Goal: Task Accomplishment & Management: Manage account settings

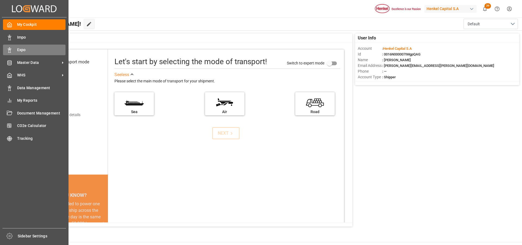
click at [9, 48] on icon at bounding box center [9, 49] width 5 height 5
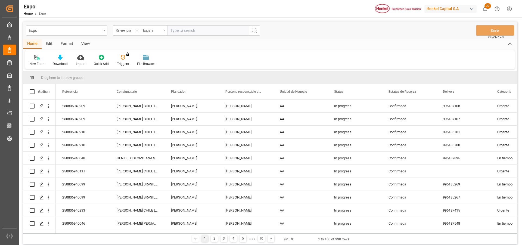
click at [180, 31] on input "text" at bounding box center [208, 30] width 82 height 10
paste input "250706940132"
type input "250706940132"
click at [252, 30] on icon "search button" at bounding box center [254, 30] width 7 height 7
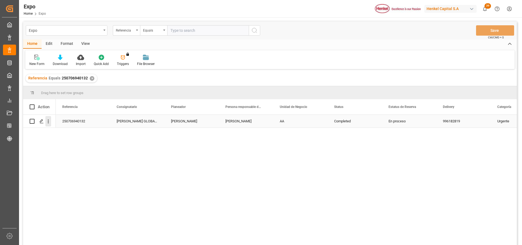
click at [49, 122] on icon "open menu" at bounding box center [48, 122] width 1 height 4
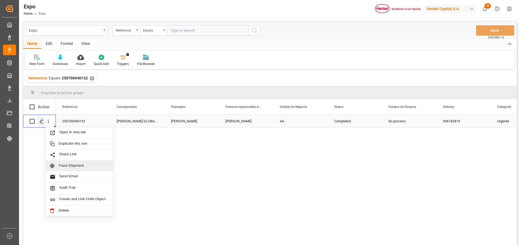
click at [43, 122] on icon "Press SPACE to select this row." at bounding box center [41, 121] width 4 height 4
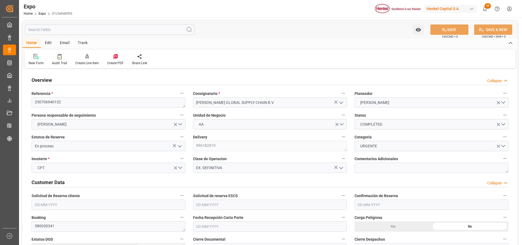
type input "7350"
type input "7589.21"
type input "11"
type input "9967433"
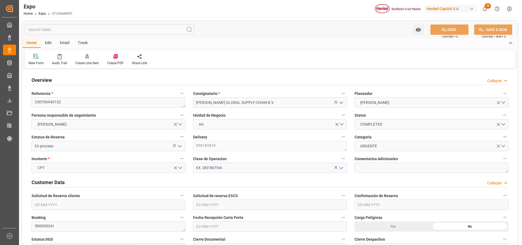
type input "MXATM"
type input "FRLEH"
type input "9472165"
type input "[DATE]"
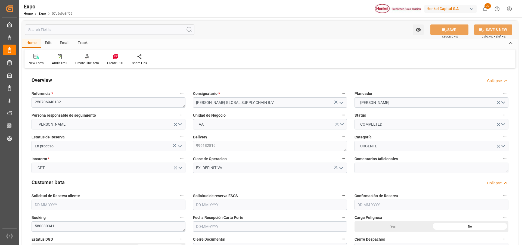
type input "[DATE]"
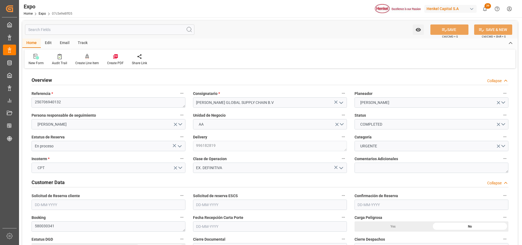
type input "[DATE] 00:00"
type input "[DATE]"
type input "[DATE] 12:00"
type input "[DATE]"
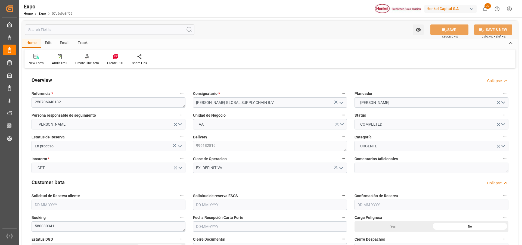
type input "[DATE]"
type input "[DATE] 00:01"
type input "[DATE] 00:00"
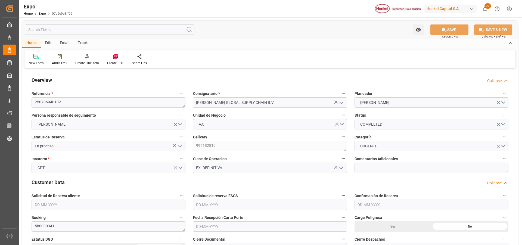
type input "[DATE] 00:00"
type input "[DATE] 12:00"
type input "[DATE] 00:00"
type input "[DATE] 10:30"
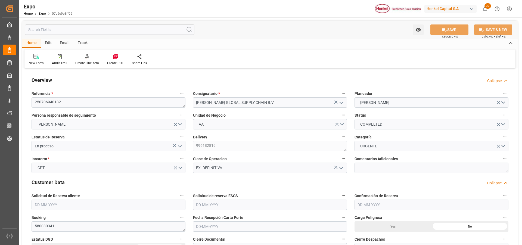
type input "[DATE] 12:00"
type input "[DATE] 00:02"
type input "[DATE] 00:01"
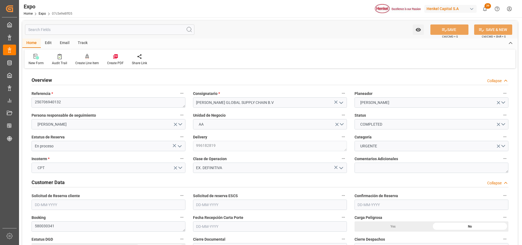
type input "[DATE] 09:14"
type input "[DATE] 12:00"
type input "[DATE] 23:30"
type input "[DATE] 10:31"
type input "[DATE] 23:59"
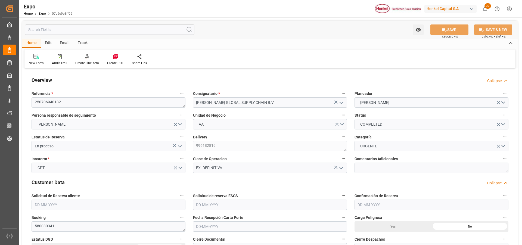
type input "[DATE] 00:01"
type input "[DATE] 12:00"
type input "[DATE] 12:29"
type input "[DATE] 12:00"
type input "[DATE] 18:21"
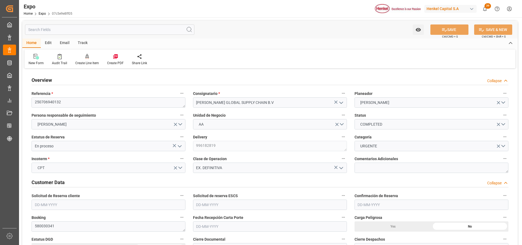
type input "[DATE] 14:10"
type input "[DATE] 23:59"
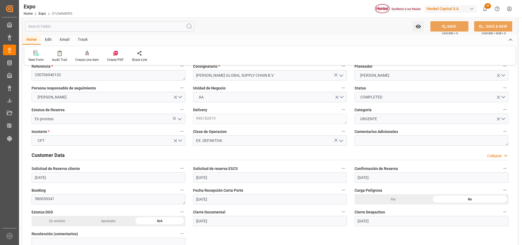
click at [181, 118] on icon "open menu" at bounding box center [180, 119] width 7 height 7
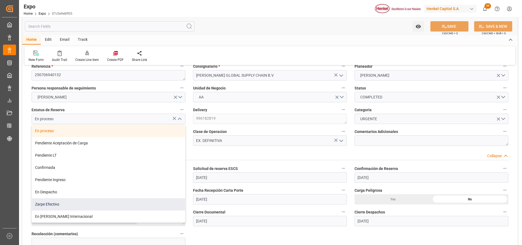
scroll to position [49, 0]
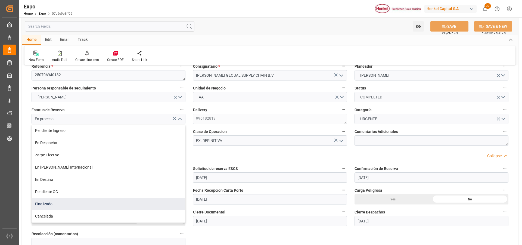
click at [81, 204] on div "Finalizado" at bounding box center [108, 204] width 153 height 12
type input "Finalizado"
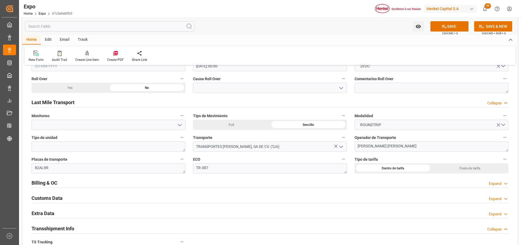
scroll to position [870, 0]
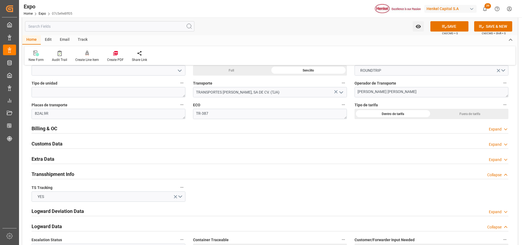
click at [491, 159] on div "Expand" at bounding box center [495, 160] width 13 height 6
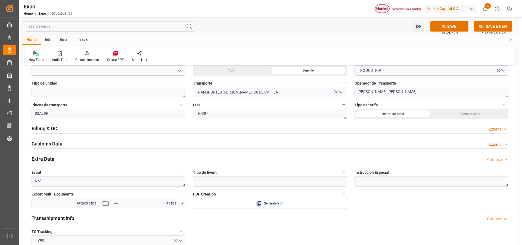
scroll to position [925, 0]
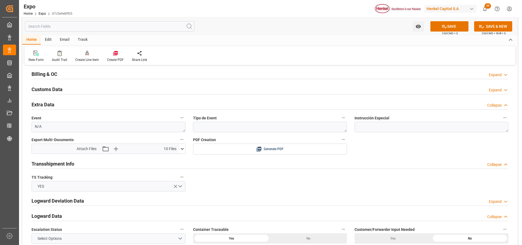
click at [183, 147] on icon at bounding box center [183, 149] width 6 height 6
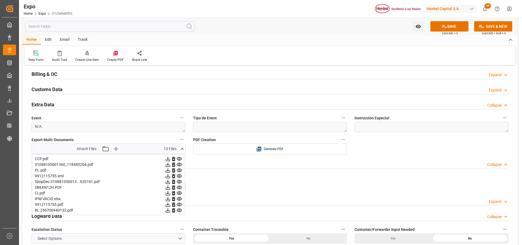
click at [494, 77] on div "Expand" at bounding box center [495, 75] width 13 height 6
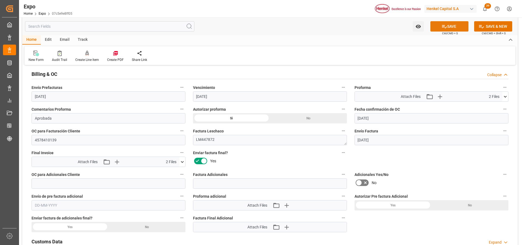
click at [453, 25] on button "SAVE" at bounding box center [450, 26] width 38 height 10
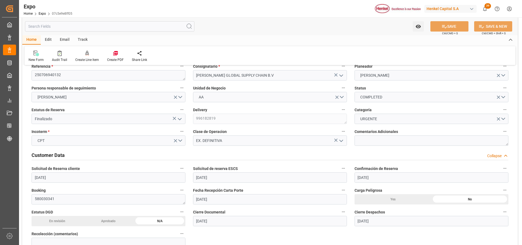
scroll to position [0, 0]
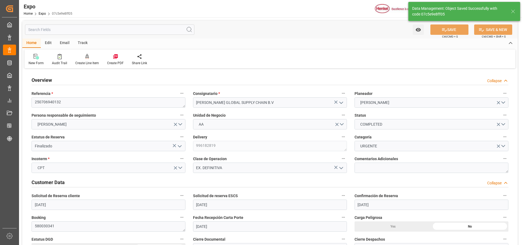
type textarea "[PERSON_NAME]"
type input "[DATE] 17:30"
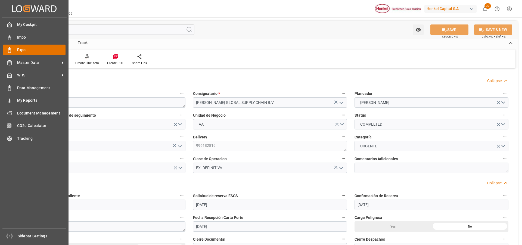
click at [14, 49] on div "Expo Expo" at bounding box center [34, 50] width 63 height 11
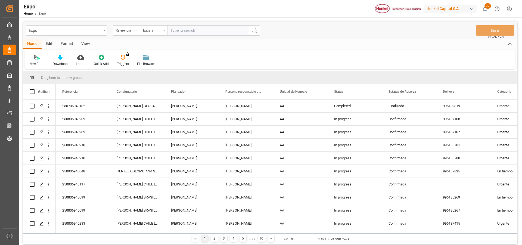
click at [181, 29] on input "text" at bounding box center [208, 30] width 82 height 10
type input "250706940191"
click at [252, 32] on icon "search button" at bounding box center [254, 30] width 7 height 7
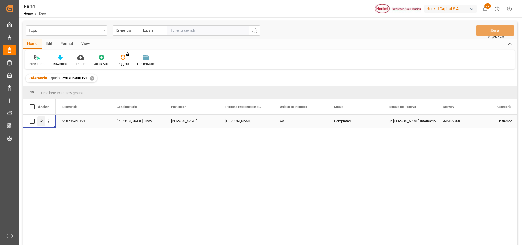
click at [40, 121] on polygon "Press SPACE to select this row." at bounding box center [41, 121] width 3 height 3
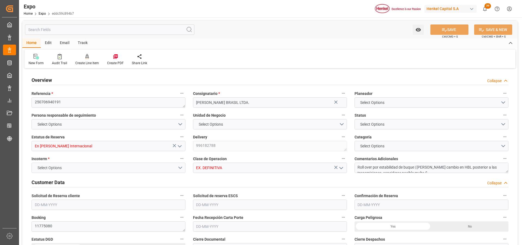
type input "11025"
type input "11603.277"
type input "16"
type input "9306196"
type input "9719874"
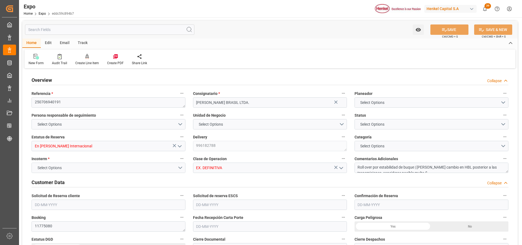
type input "9306196"
type input "MXATM"
type input "BRSSZ"
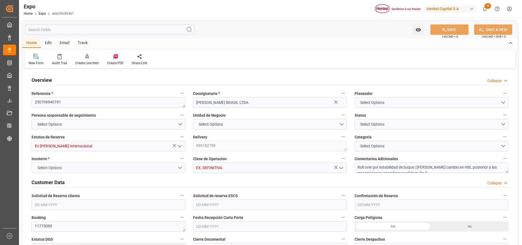
type input "9306196"
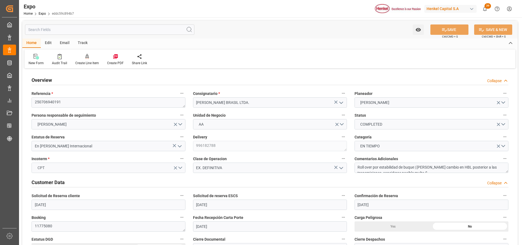
type input "[DATE]"
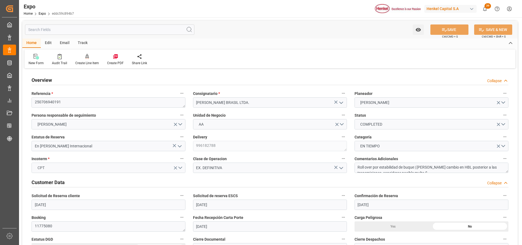
type input "[DATE]"
type input "[DATE] 09:00"
type input "[DATE]"
type input "[DATE] 12:38"
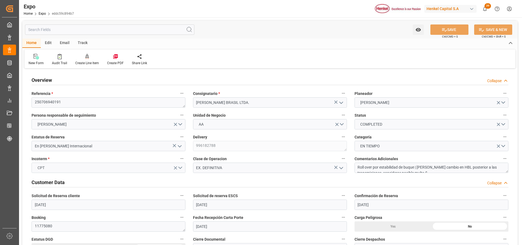
type input "[DATE]"
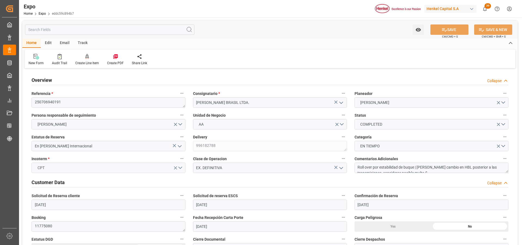
type input "[DATE] 05:00"
type input "[DATE] 00:00"
type input "[DATE] 04:36"
type input "[DATE] 19:00"
type input "[DATE] 00:00"
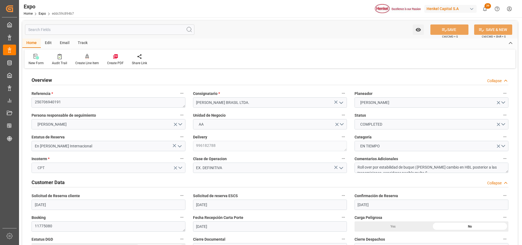
type input "[DATE] 15:42"
type input "[DATE] 21:02"
type input "[DATE] 08:39"
type input "[DATE] 02:13"
type input "[DATE] 05:00"
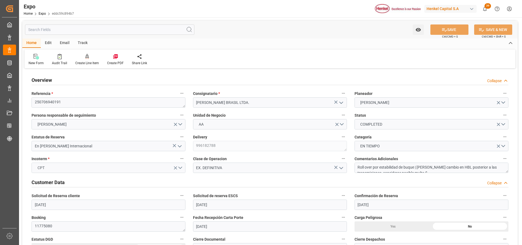
type input "[DATE] 05:07"
type input "[DATE] 19:00"
type input "[DATE] 15:30"
type input "[DATE] 04:56"
type input "[DATE] 15:42"
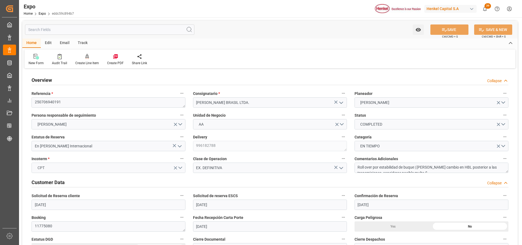
type input "[DATE] 15:42"
type input "[DATE] 04:56"
click at [181, 146] on icon "open menu" at bounding box center [180, 146] width 7 height 7
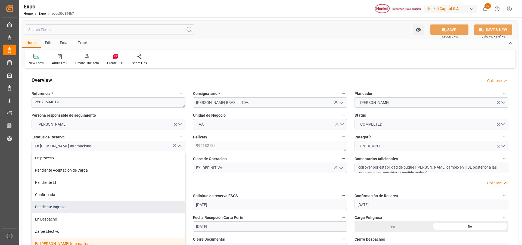
scroll to position [49, 0]
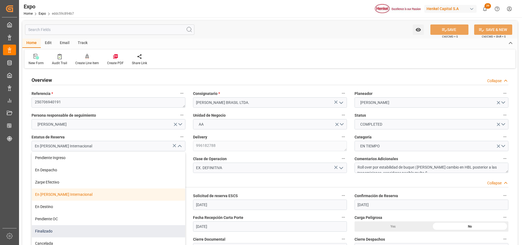
click at [60, 231] on div "Finalizado" at bounding box center [108, 231] width 153 height 12
type input "Finalizado"
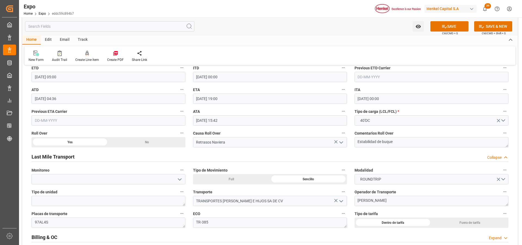
scroll to position [816, 0]
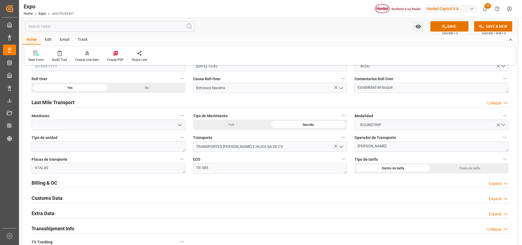
click at [493, 183] on div "Expand" at bounding box center [495, 184] width 13 height 6
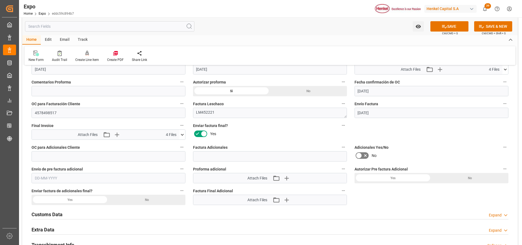
scroll to position [1006, 0]
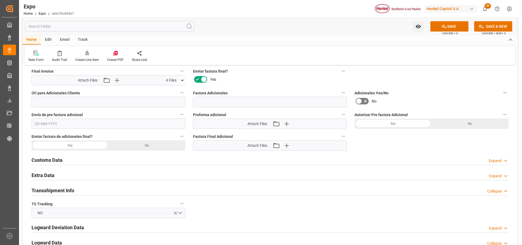
click at [491, 174] on div "Expand" at bounding box center [495, 176] width 13 height 6
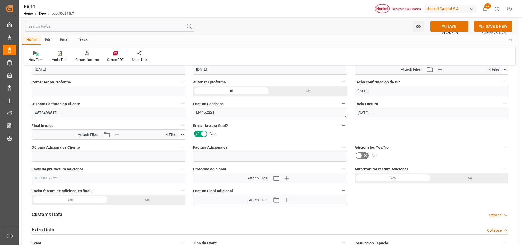
scroll to position [898, 0]
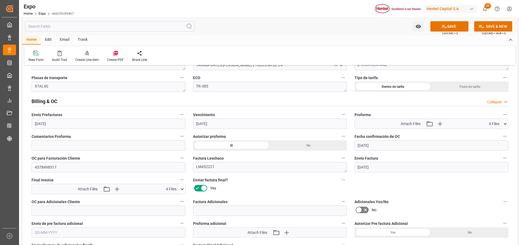
click at [183, 190] on icon at bounding box center [182, 189] width 3 height 2
click at [276, 184] on label "Enviar factura final?" at bounding box center [270, 180] width 154 height 8
click at [340, 183] on button "Enviar factura final?" at bounding box center [343, 179] width 7 height 7
click at [506, 123] on div at bounding box center [261, 122] width 522 height 245
click at [505, 123] on icon at bounding box center [506, 124] width 6 height 6
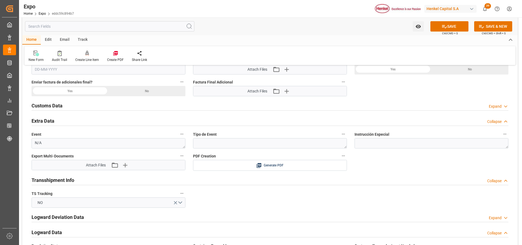
scroll to position [1115, 0]
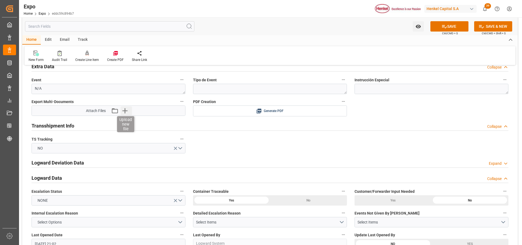
click at [126, 111] on icon "button" at bounding box center [124, 110] width 5 height 5
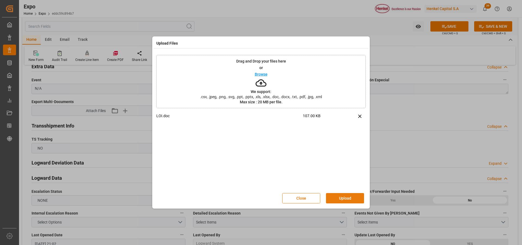
click at [347, 200] on button "Upload" at bounding box center [345, 198] width 38 height 10
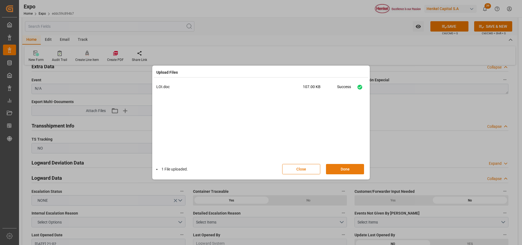
click at [344, 169] on button "Done" at bounding box center [345, 169] width 38 height 10
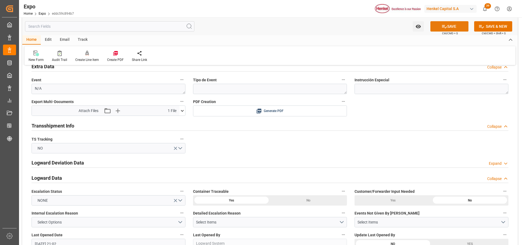
click at [439, 25] on button "SAVE" at bounding box center [450, 26] width 38 height 10
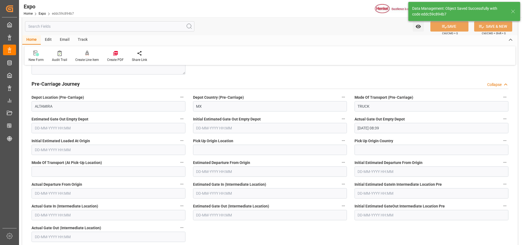
type textarea "[PERSON_NAME]"
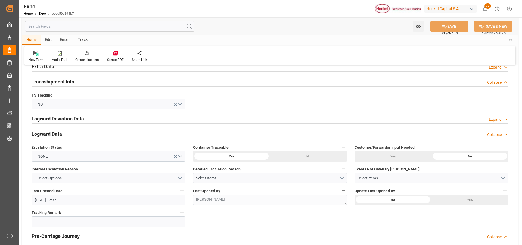
scroll to position [881, 0]
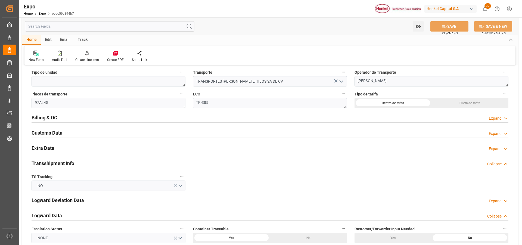
drag, startPoint x: 495, startPoint y: 148, endPoint x: 143, endPoint y: 153, distance: 352.0
click at [496, 148] on div "Expand" at bounding box center [495, 149] width 13 height 6
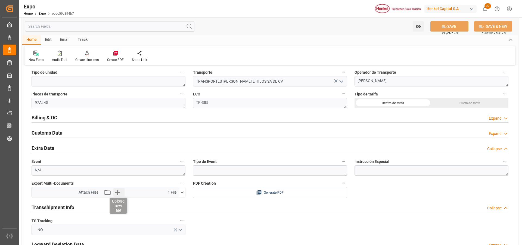
click at [119, 194] on icon "button" at bounding box center [117, 192] width 9 height 9
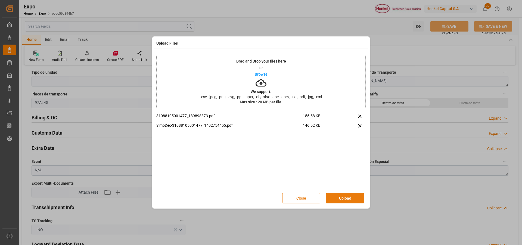
click at [331, 197] on button "Upload" at bounding box center [345, 198] width 38 height 10
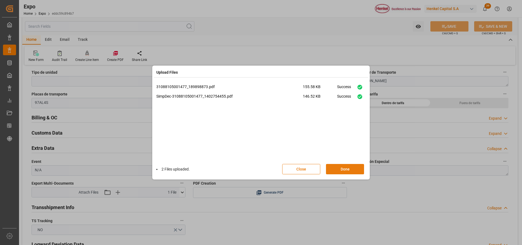
click at [348, 169] on button "Done" at bounding box center [345, 169] width 38 height 10
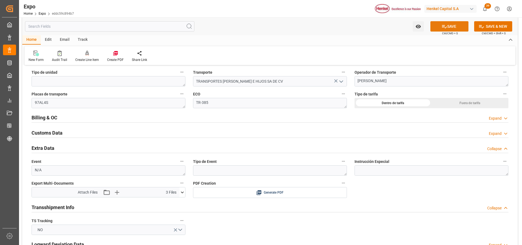
click at [445, 28] on icon at bounding box center [445, 27] width 6 height 6
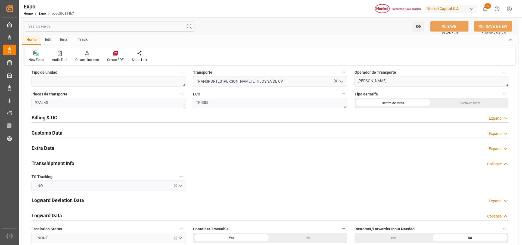
click at [494, 149] on div "Expand" at bounding box center [495, 149] width 13 height 6
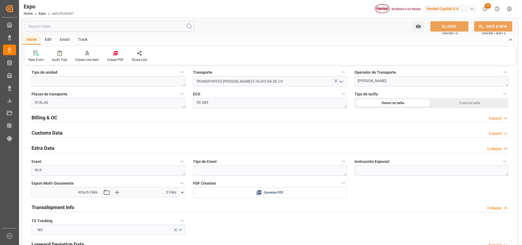
click at [182, 192] on icon at bounding box center [183, 193] width 6 height 6
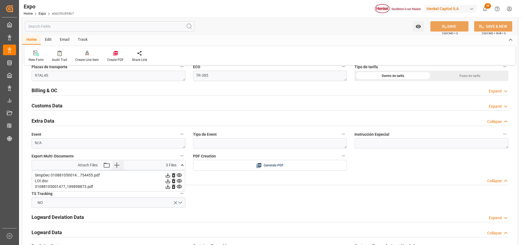
click at [118, 163] on icon "button" at bounding box center [116, 165] width 9 height 9
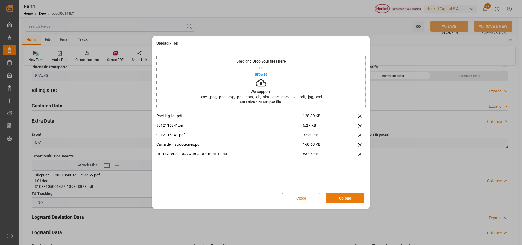
click at [330, 200] on button "Upload" at bounding box center [345, 198] width 38 height 10
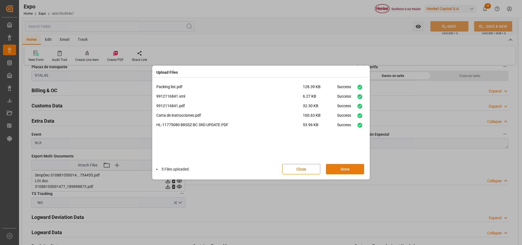
click at [339, 172] on button "Done" at bounding box center [345, 169] width 38 height 10
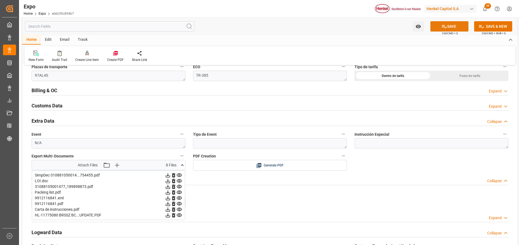
click at [443, 24] on icon at bounding box center [445, 27] width 6 height 6
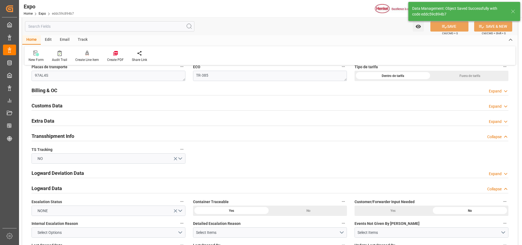
type input "[DATE] 18:07"
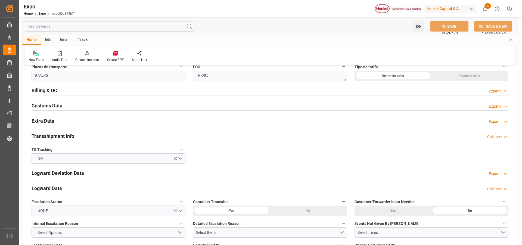
click at [504, 121] on icon at bounding box center [505, 122] width 5 height 6
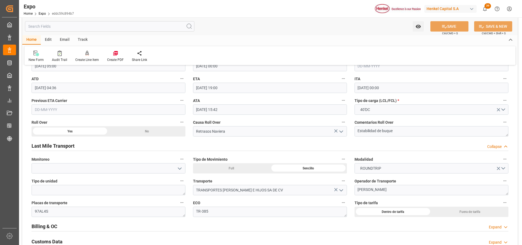
scroll to position [827, 0]
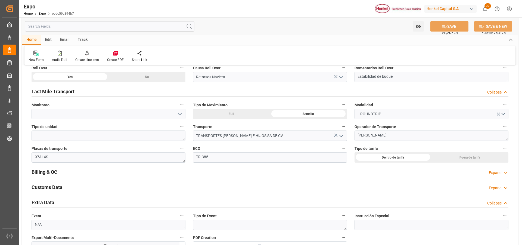
click at [491, 172] on div "Expand" at bounding box center [495, 173] width 13 height 6
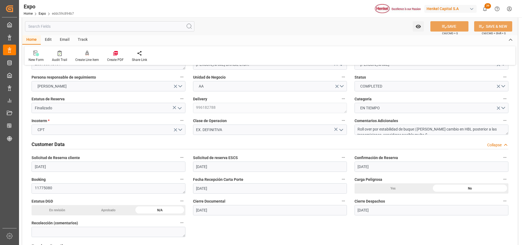
scroll to position [0, 0]
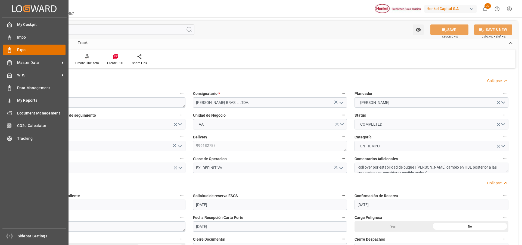
click at [9, 51] on rect at bounding box center [10, 51] width 2 height 3
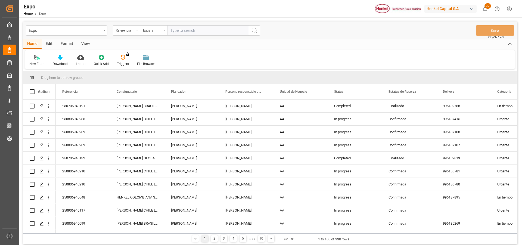
click at [178, 31] on input "text" at bounding box center [208, 30] width 82 height 10
paste input "250806940210"
type input "250806940210"
click at [252, 31] on icon "search button" at bounding box center [254, 30] width 7 height 7
